Goal: Information Seeking & Learning: Learn about a topic

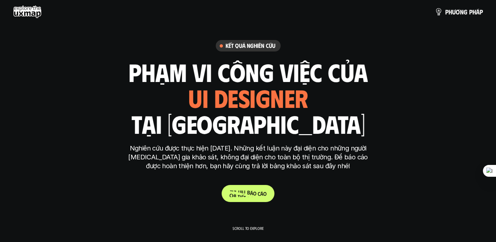
click at [258, 196] on p "C h i t i ế t b á o c á o" at bounding box center [247, 193] width 37 height 6
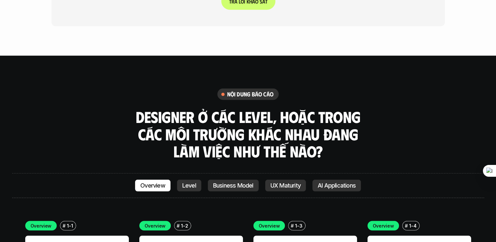
scroll to position [1722, 0]
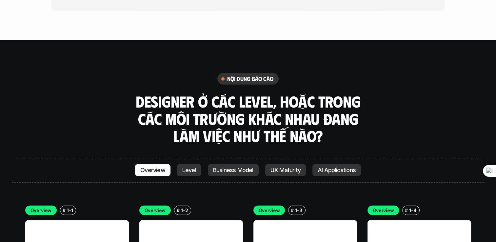
drag, startPoint x: 239, startPoint y: 40, endPoint x: 276, endPoint y: 37, distance: 37.1
click at [276, 73] on div "nội dung báo cáo" at bounding box center [247, 78] width 61 height 11
click at [121, 73] on div "nội dung báo cáo Designer ở các level, hoặc trong các môi trường khác nhau đang…" at bounding box center [248, 108] width 472 height 71
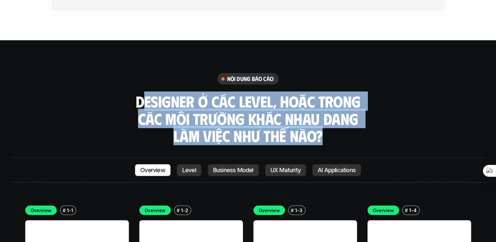
drag, startPoint x: 143, startPoint y: 65, endPoint x: 382, endPoint y: 108, distance: 243.1
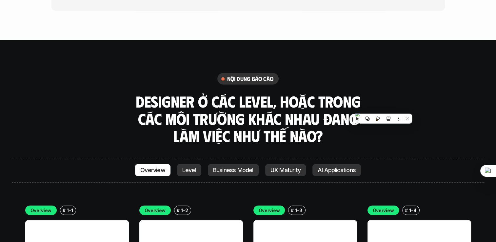
click at [130, 73] on div "nội dung báo cáo Designer ở các level, hoặc trong các môi trường khác nhau đang…" at bounding box center [248, 108] width 472 height 71
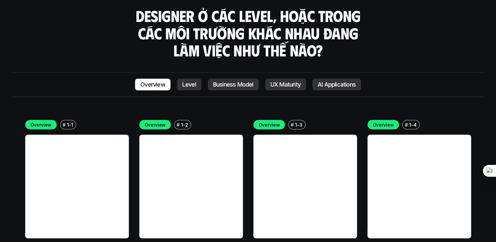
scroll to position [1820, 0]
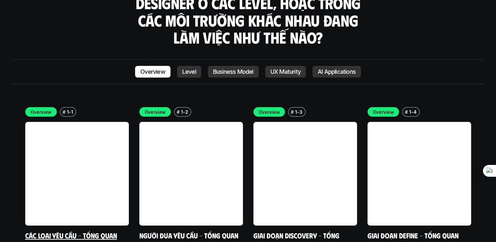
click at [65, 142] on link at bounding box center [77, 174] width 104 height 104
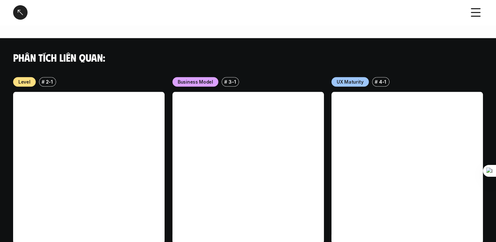
scroll to position [718, 0]
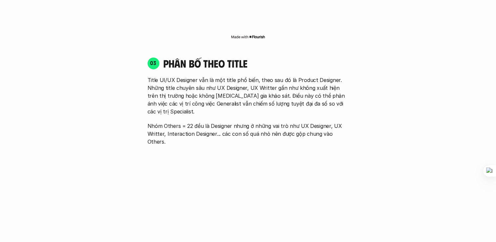
scroll to position [903, 0]
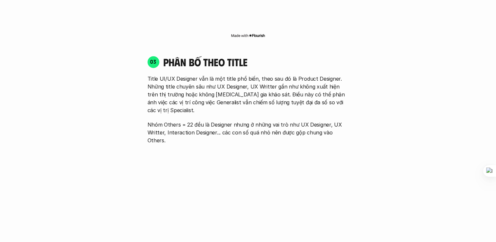
click at [253, 33] on img at bounding box center [248, 35] width 34 height 5
